Goal: Consume media (video, audio): Consume media (video, audio)

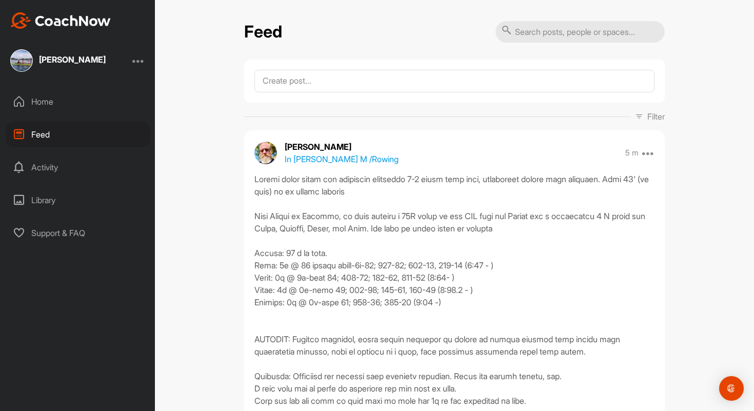
scroll to position [85, 0]
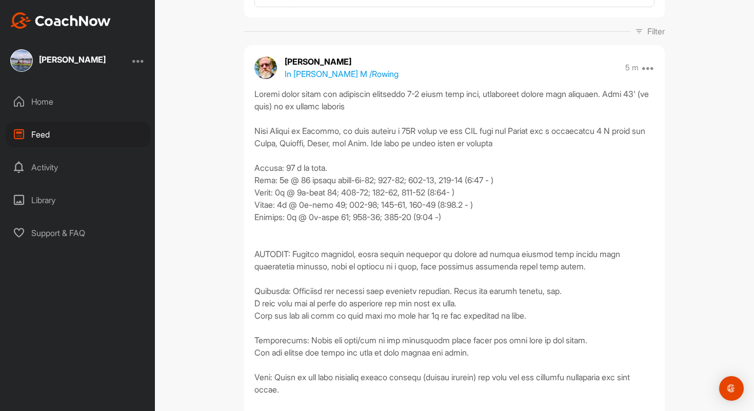
click at [682, 111] on div "Feed Filter Media Type Images Videos Notes Audio Documents Author Emerson M emu…" at bounding box center [454, 205] width 599 height 411
click at [684, 192] on div "Feed Filter Media Type Images Videos Notes Audio Documents Author Emerson M emu…" at bounding box center [454, 205] width 599 height 411
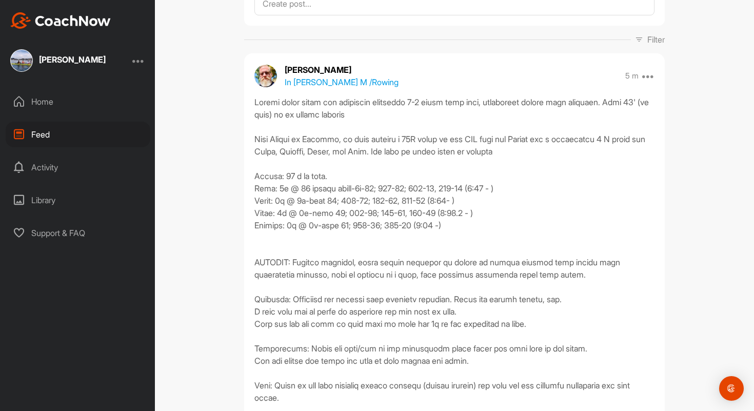
scroll to position [91, 0]
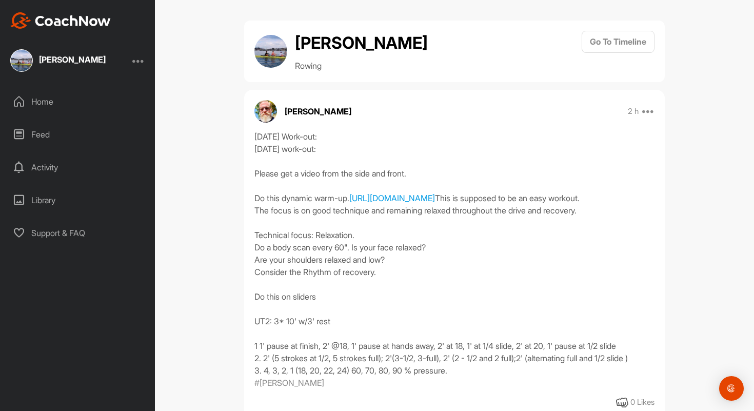
scroll to position [111, 0]
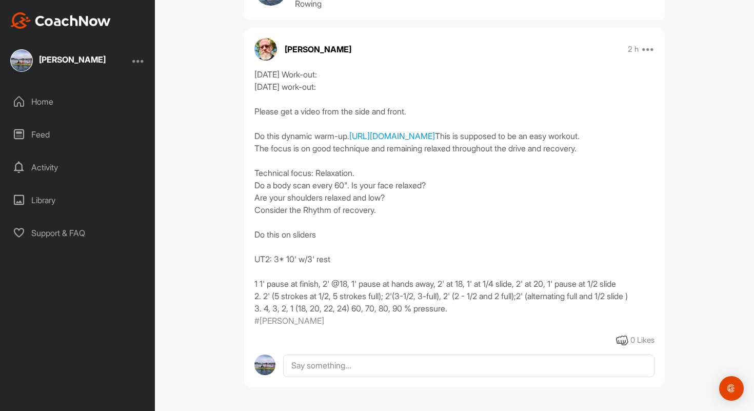
click at [480, 231] on div "[DATE] Work-out: [DATE] work-out: Please get a video from the side and front. D…" at bounding box center [454, 191] width 400 height 246
click at [493, 231] on div "[DATE] Work-out: [DATE] work-out: Please get a video from the side and front. D…" at bounding box center [454, 191] width 400 height 246
click at [389, 131] on link "[URL][DOMAIN_NAME]" at bounding box center [392, 136] width 86 height 10
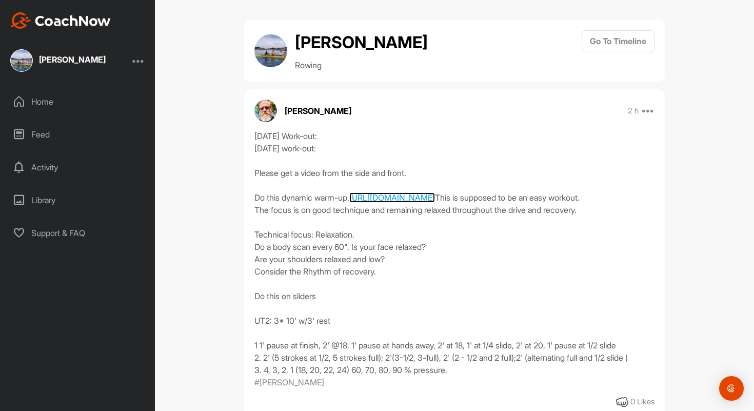
scroll to position [0, 0]
